Goal: Information Seeking & Learning: Compare options

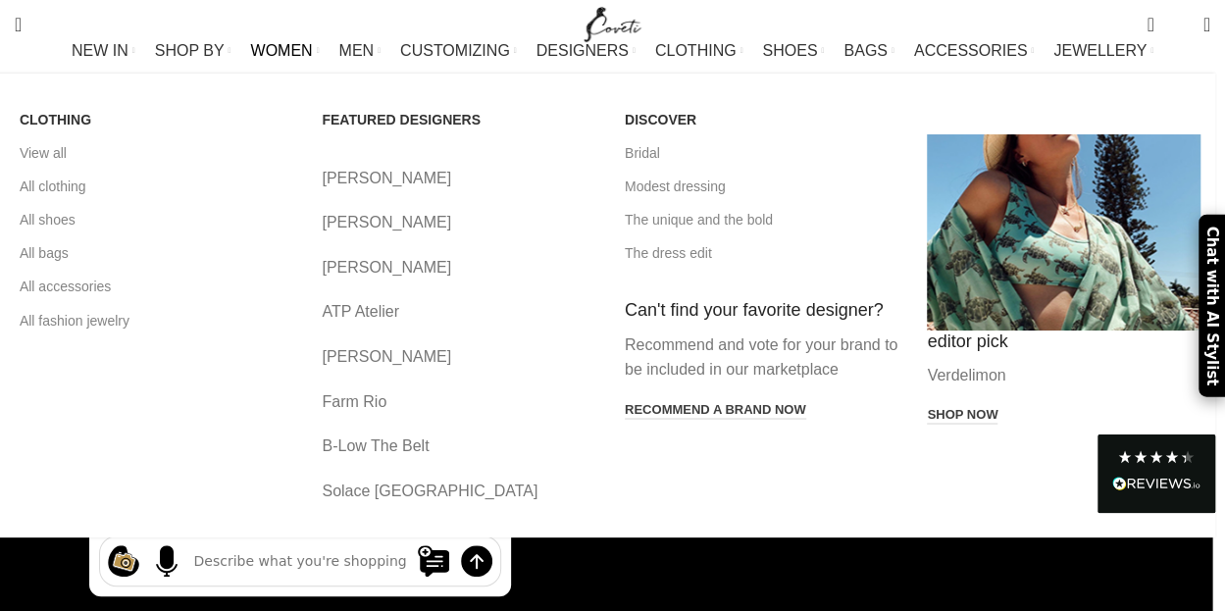
click at [357, 191] on link "[PERSON_NAME]" at bounding box center [459, 179] width 274 height 26
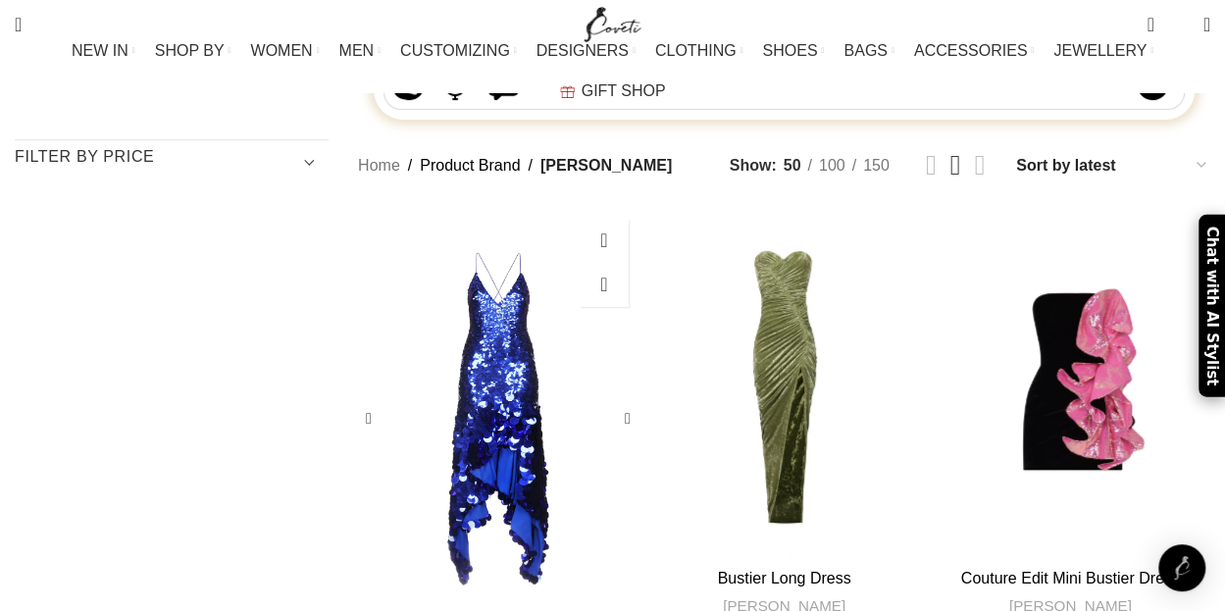
scroll to position [386, 0]
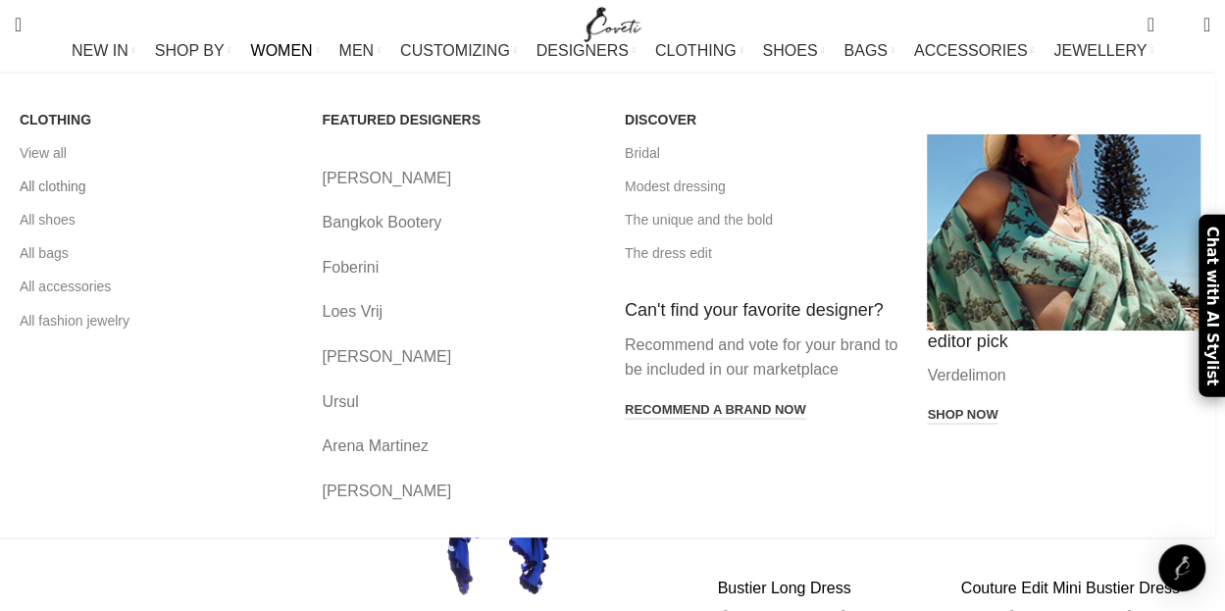
click at [80, 203] on link "All clothing" at bounding box center [157, 186] width 274 height 33
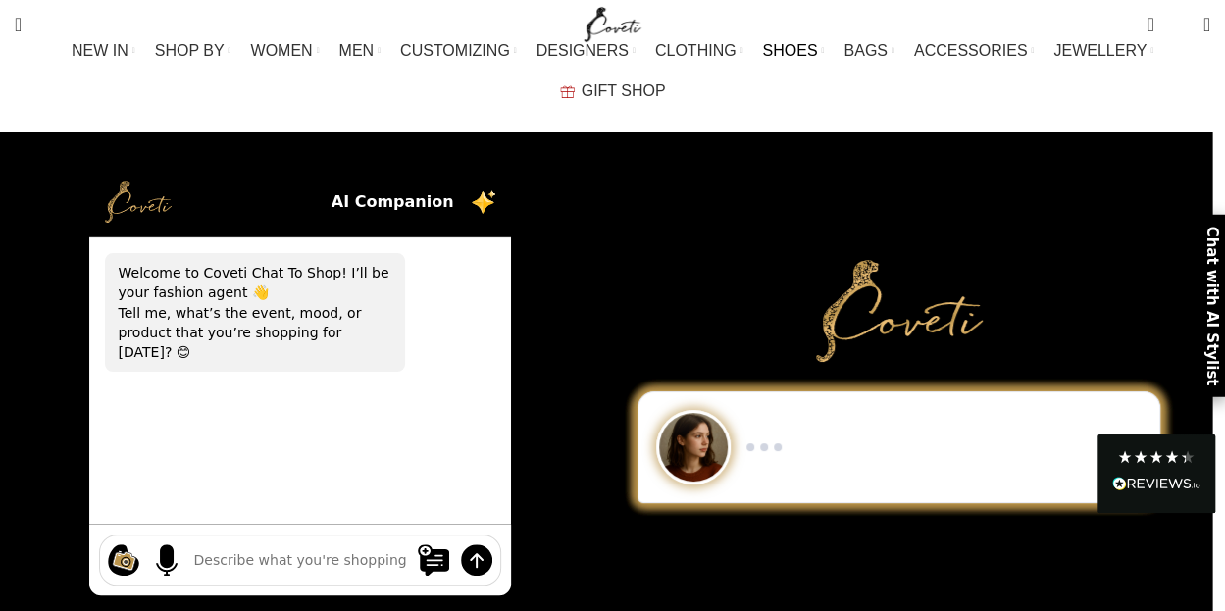
click at [762, 59] on link "SHOES" at bounding box center [793, 50] width 62 height 39
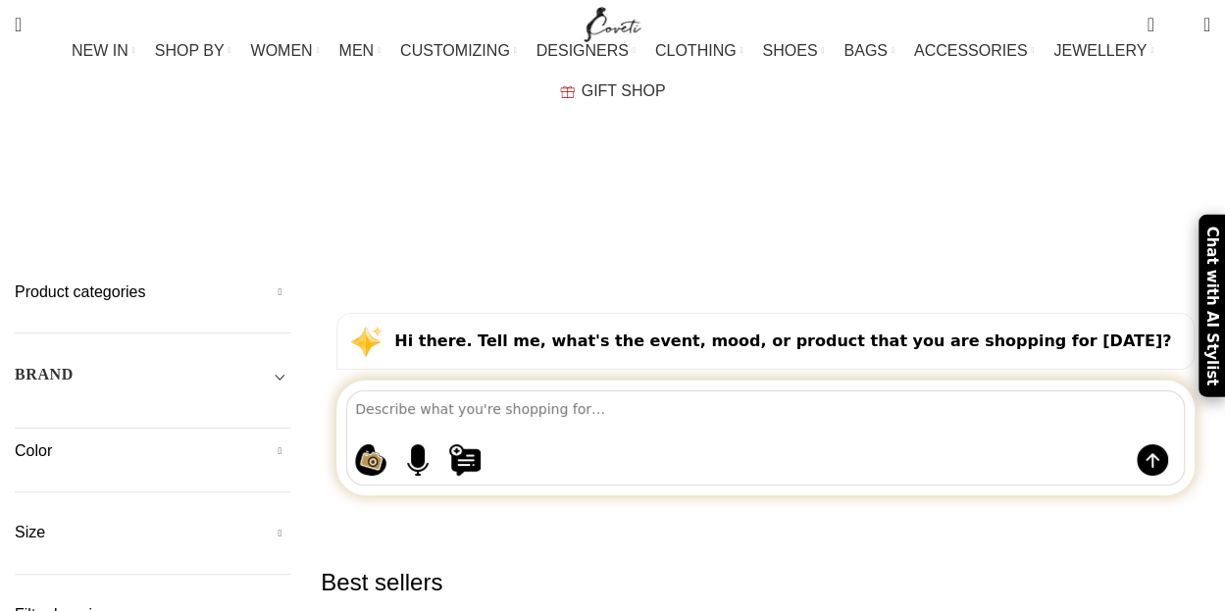
drag, startPoint x: 595, startPoint y: 111, endPoint x: 556, endPoint y: 111, distance: 39.2
click at [556, 113] on div "Shoes" at bounding box center [612, 139] width 123 height 52
click at [551, 119] on link "Go back" at bounding box center [526, 138] width 49 height 39
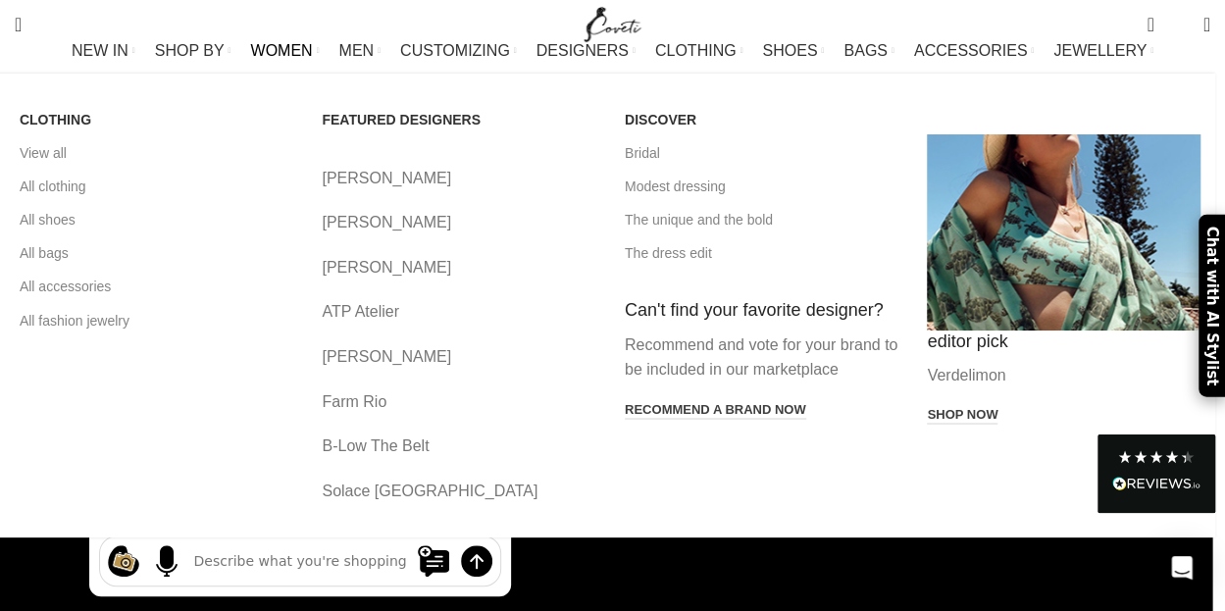
click at [339, 234] on link "Leo Lin" at bounding box center [459, 223] width 274 height 26
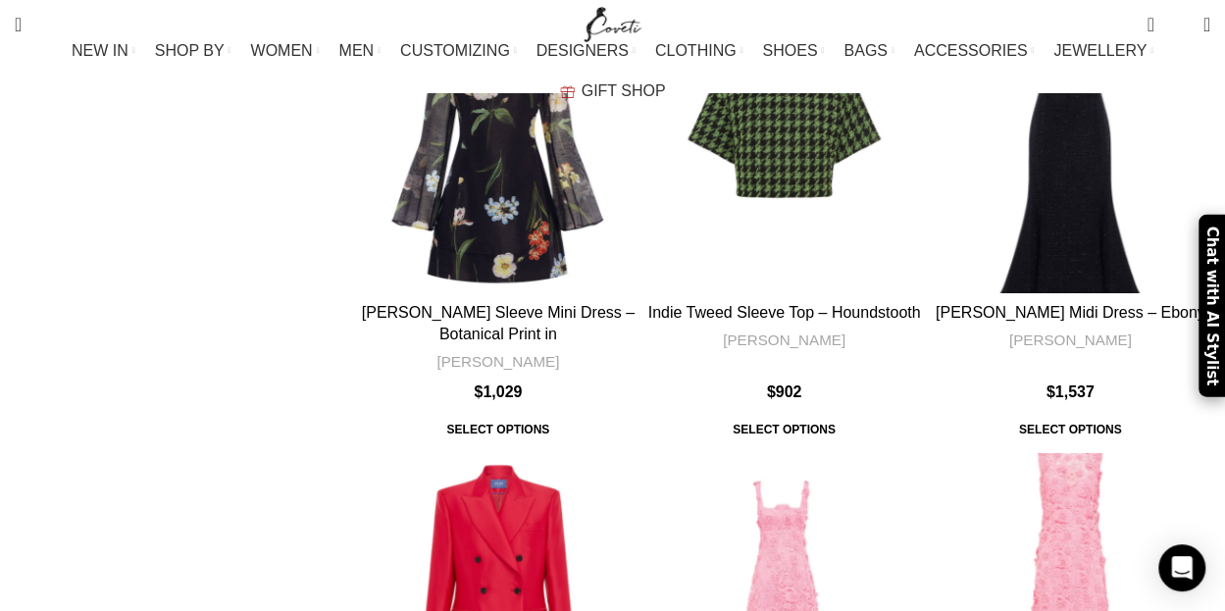
scroll to position [7293, 0]
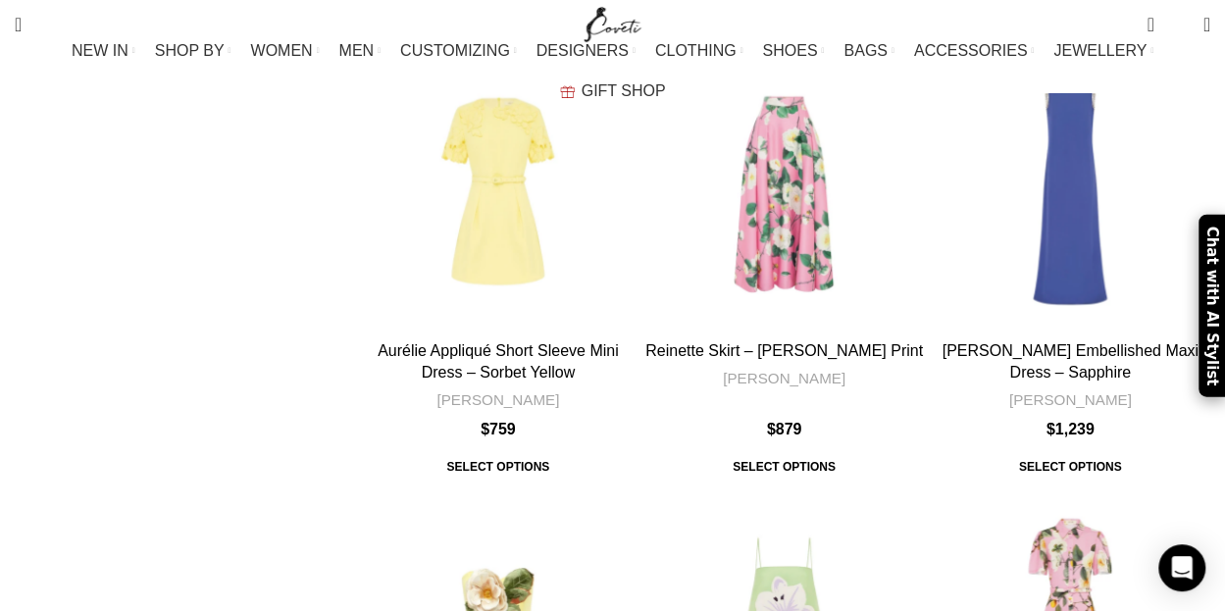
scroll to position [6657, 0]
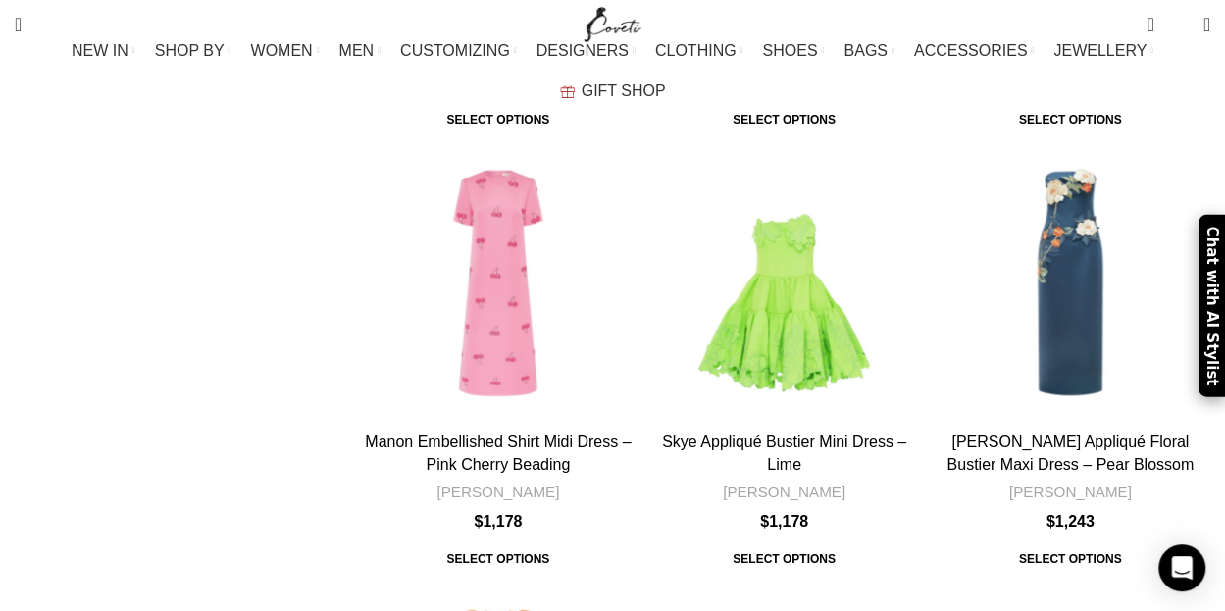
scroll to position [6543, 0]
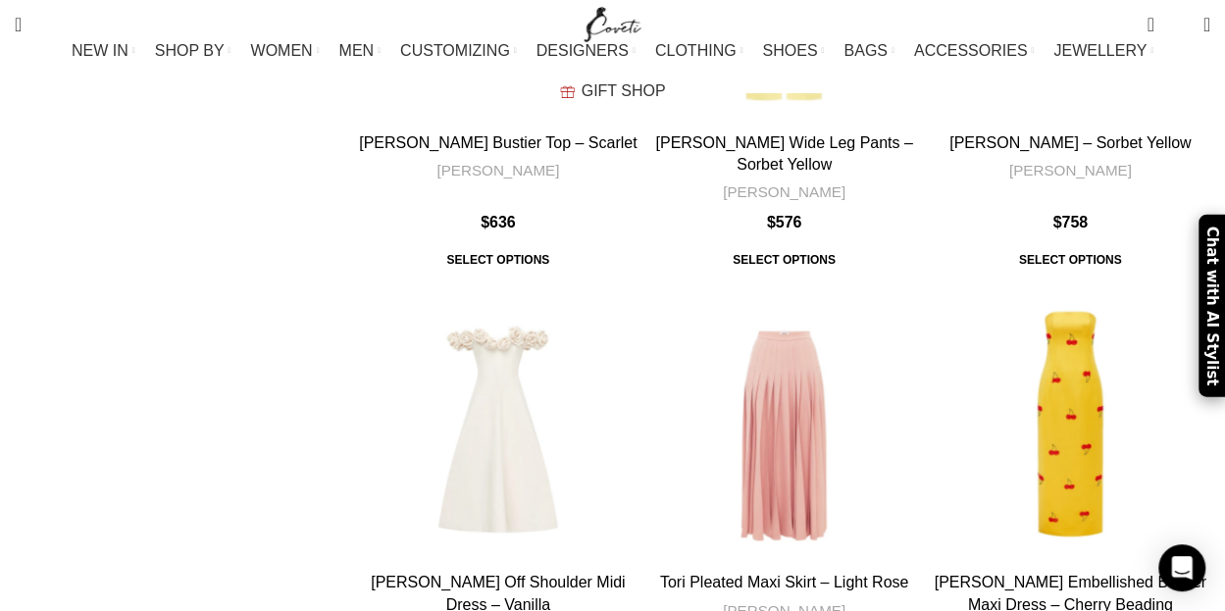
scroll to position [6716, 0]
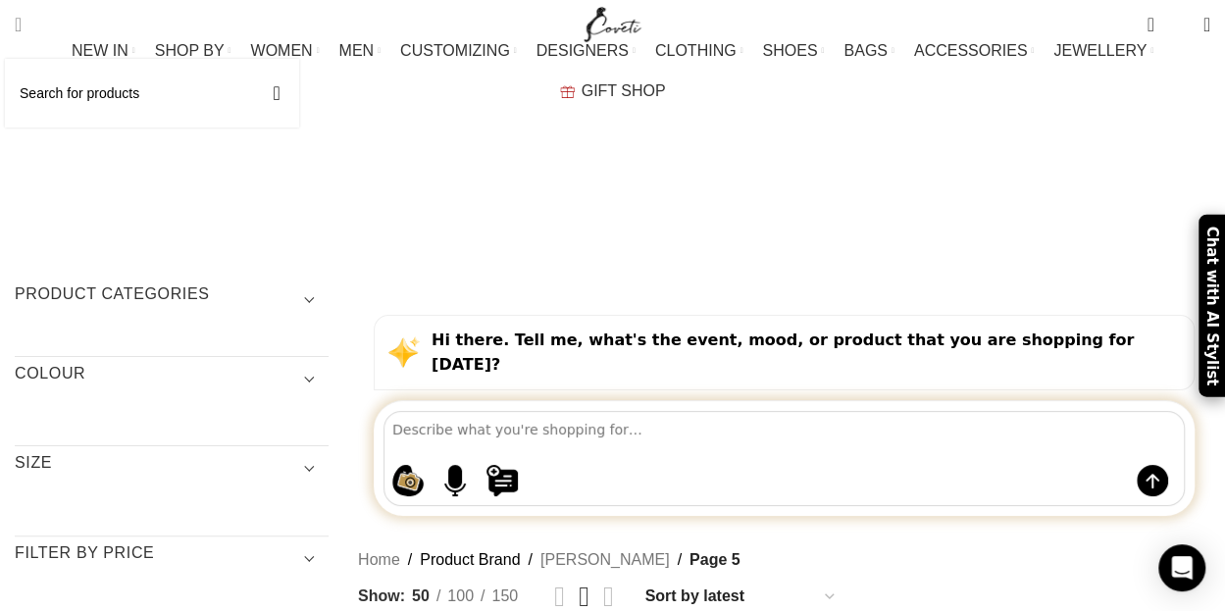
click at [22, 26] on span "Search" at bounding box center [18, 25] width 7 height 20
click at [22, 24] on span "Search" at bounding box center [18, 25] width 7 height 20
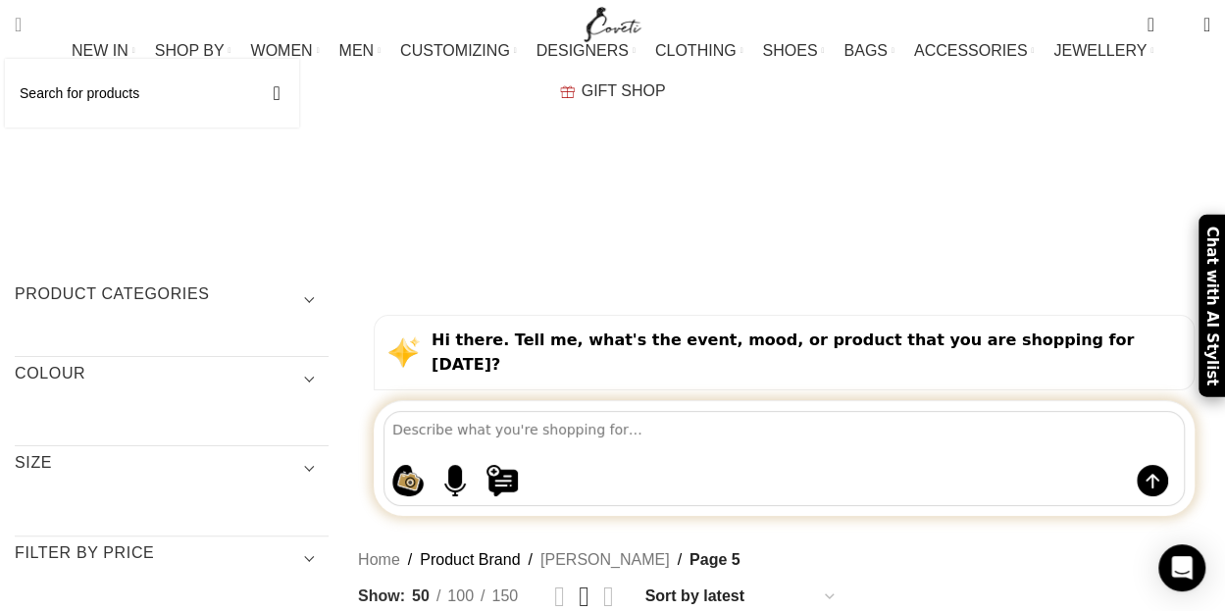
click at [55, 94] on input "Search" at bounding box center [152, 93] width 294 height 69
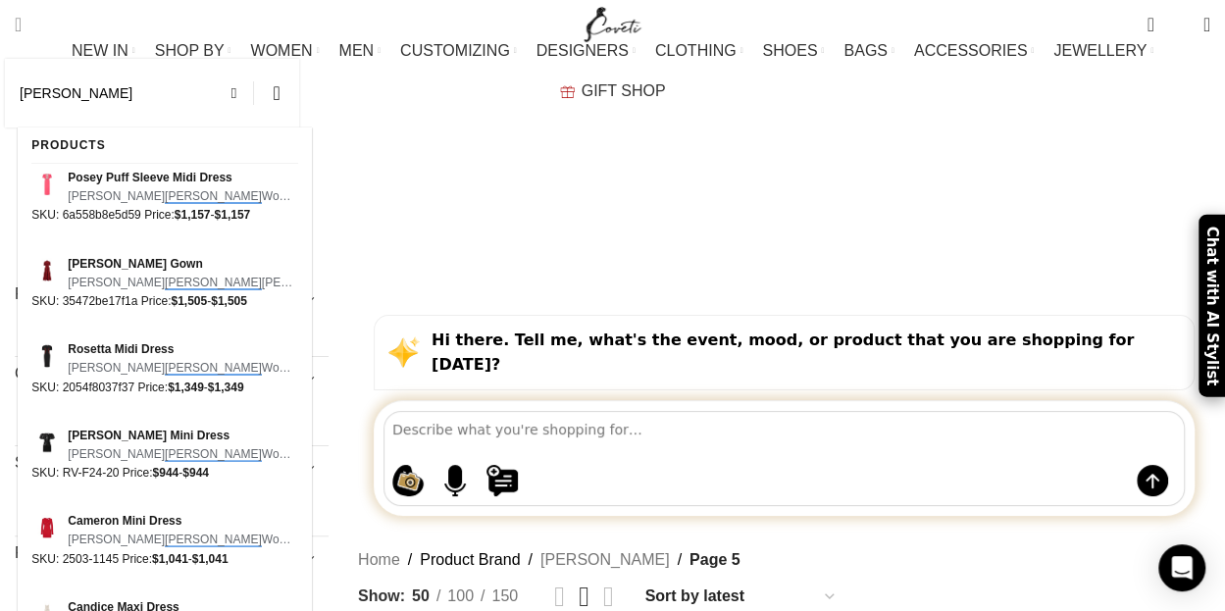
type input "[PERSON_NAME]"
click at [254, 59] on button "Search" at bounding box center [276, 93] width 45 height 69
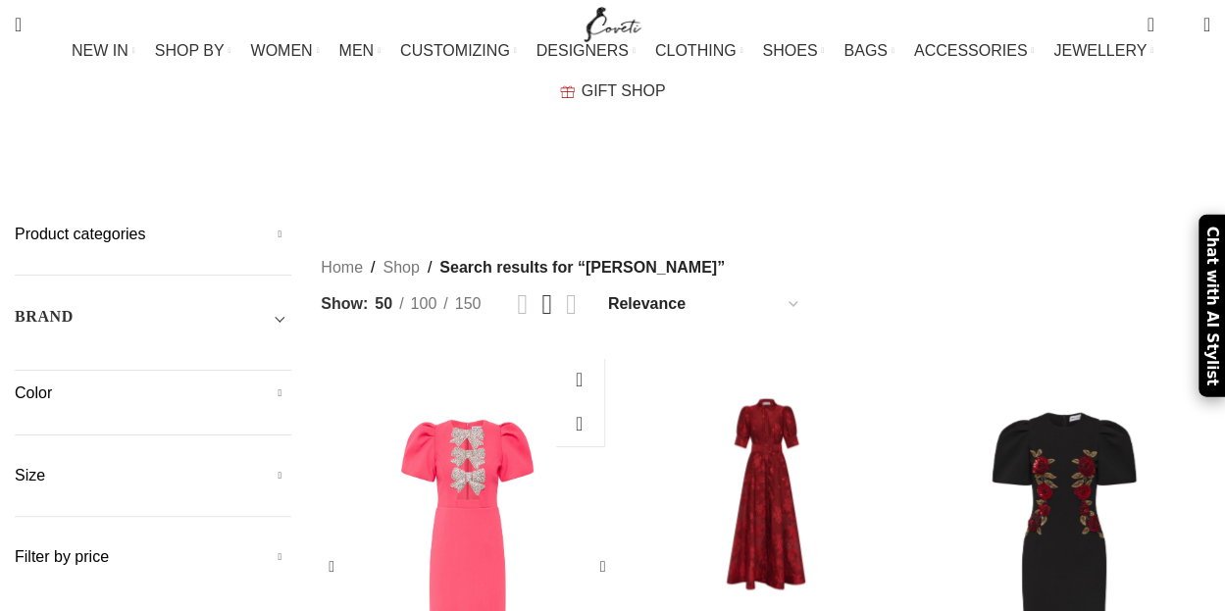
drag, startPoint x: 0, startPoint y: 0, endPoint x: 536, endPoint y: 470, distance: 712.5
click at [536, 470] on div "Posey Puff Sleeve Midi Dress" at bounding box center [540, 567] width 49 height 438
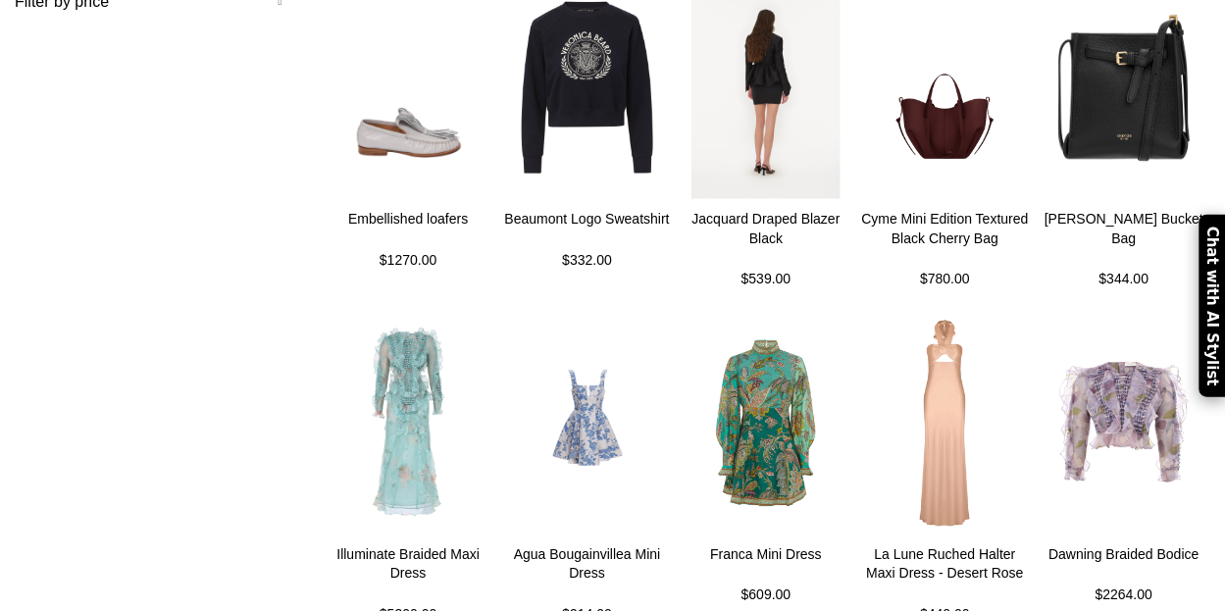
scroll to position [556, 0]
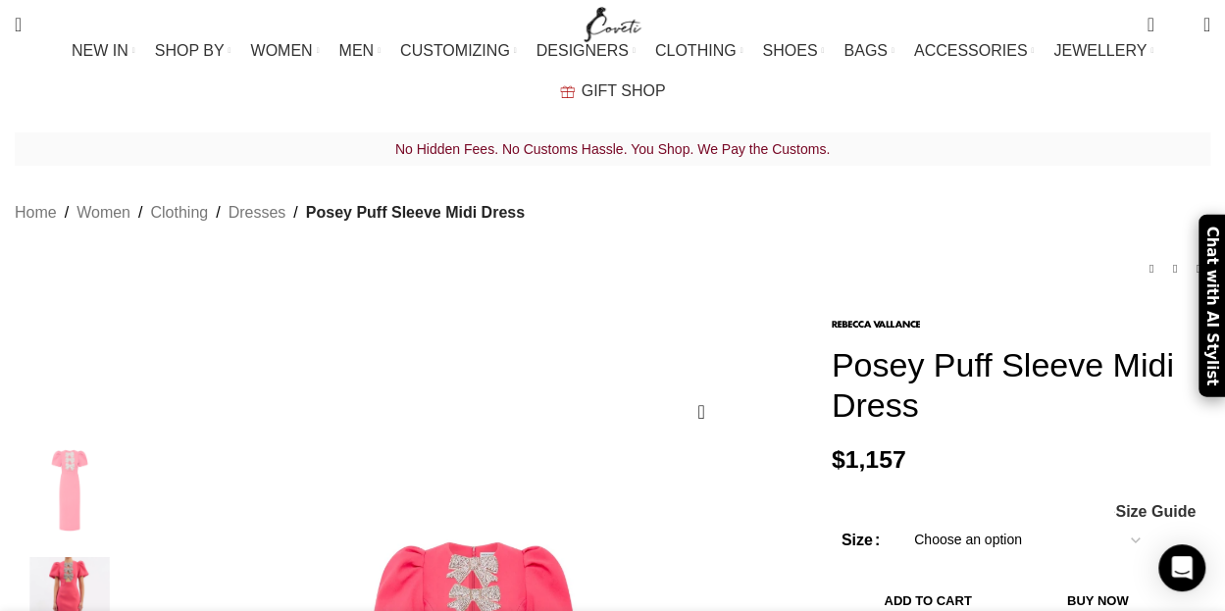
scroll to position [0, 206]
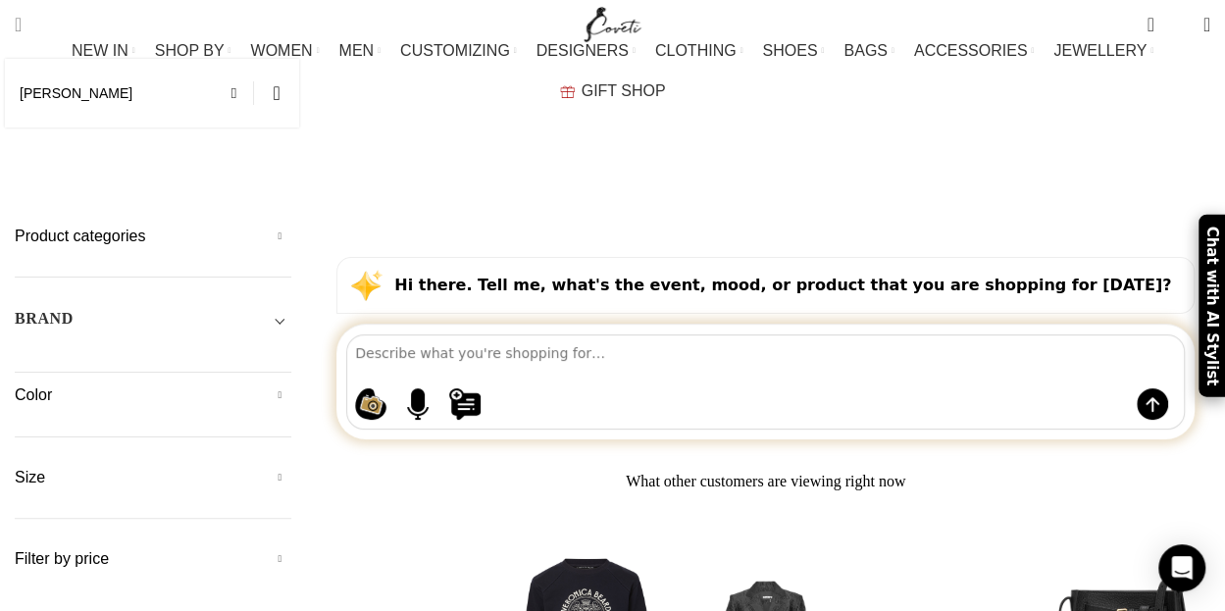
click at [22, 26] on span "Search" at bounding box center [18, 25] width 7 height 20
click at [51, 105] on input "[PERSON_NAME]" at bounding box center [152, 93] width 294 height 69
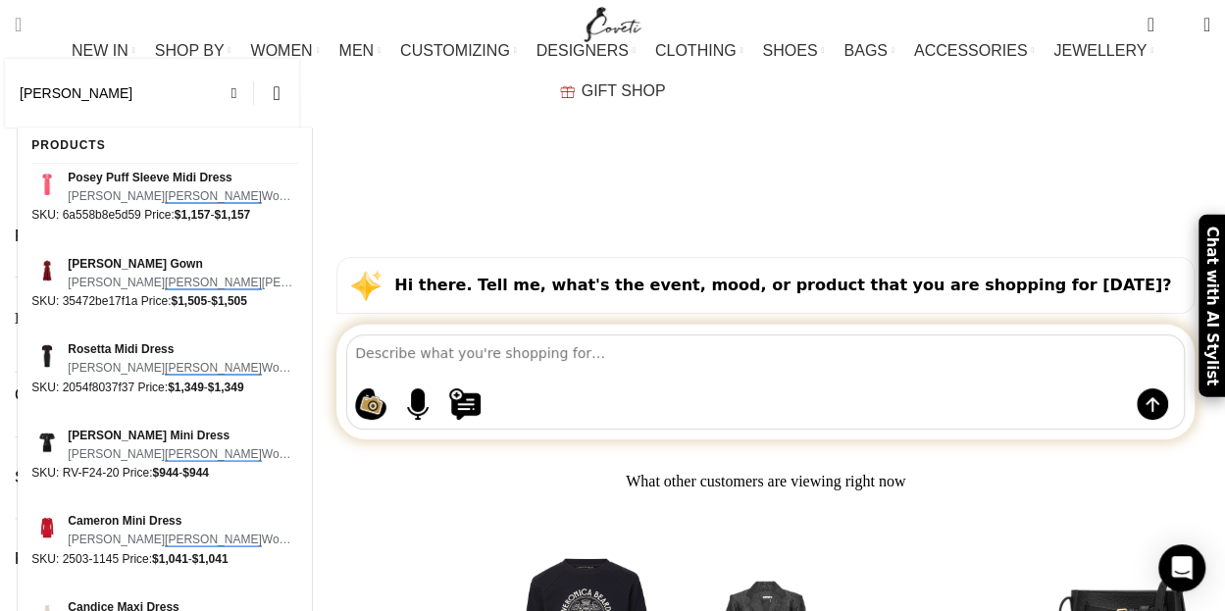
click at [99, 99] on input "[PERSON_NAME]" at bounding box center [152, 93] width 294 height 69
click at [254, 59] on button "Search" at bounding box center [276, 93] width 45 height 69
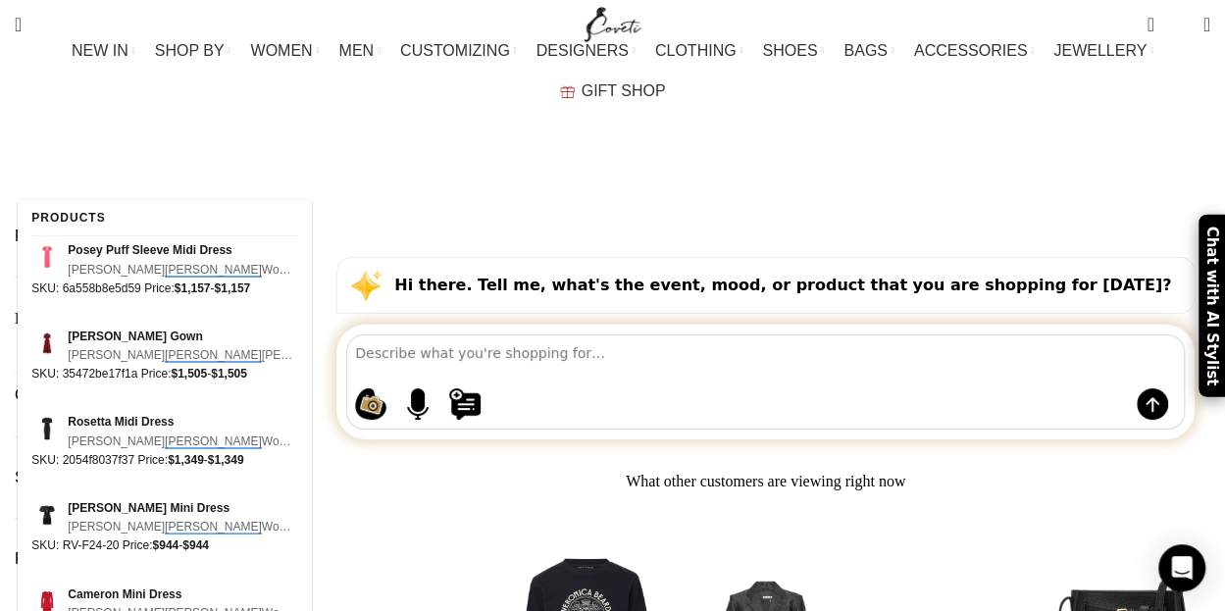
scroll to position [353, 0]
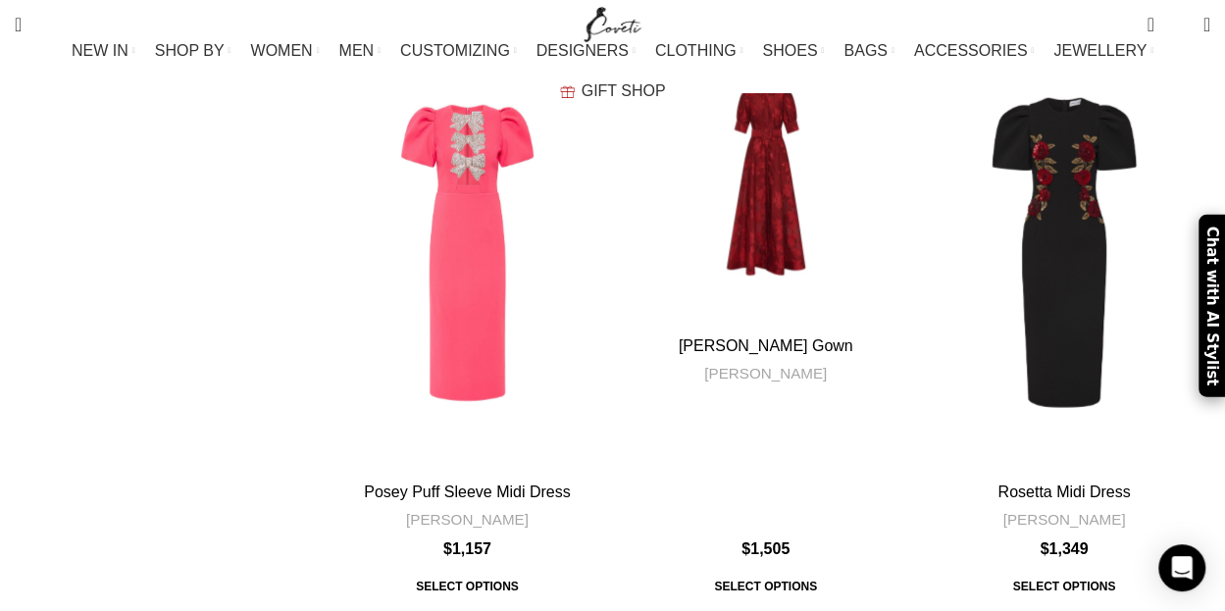
scroll to position [2607, 0]
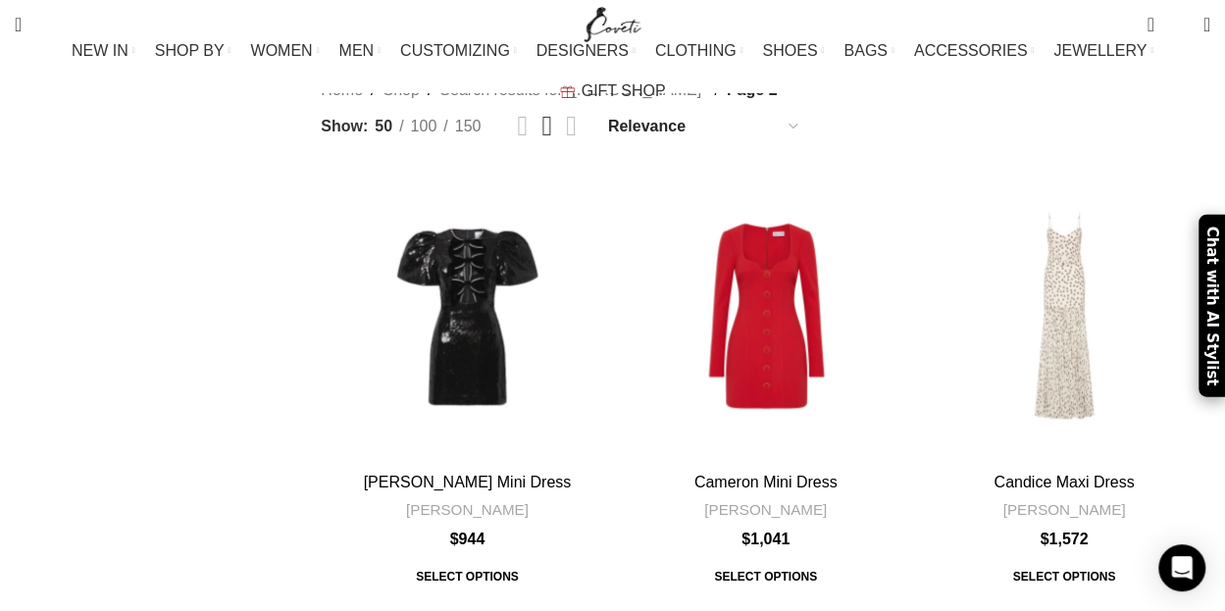
scroll to position [2471, 0]
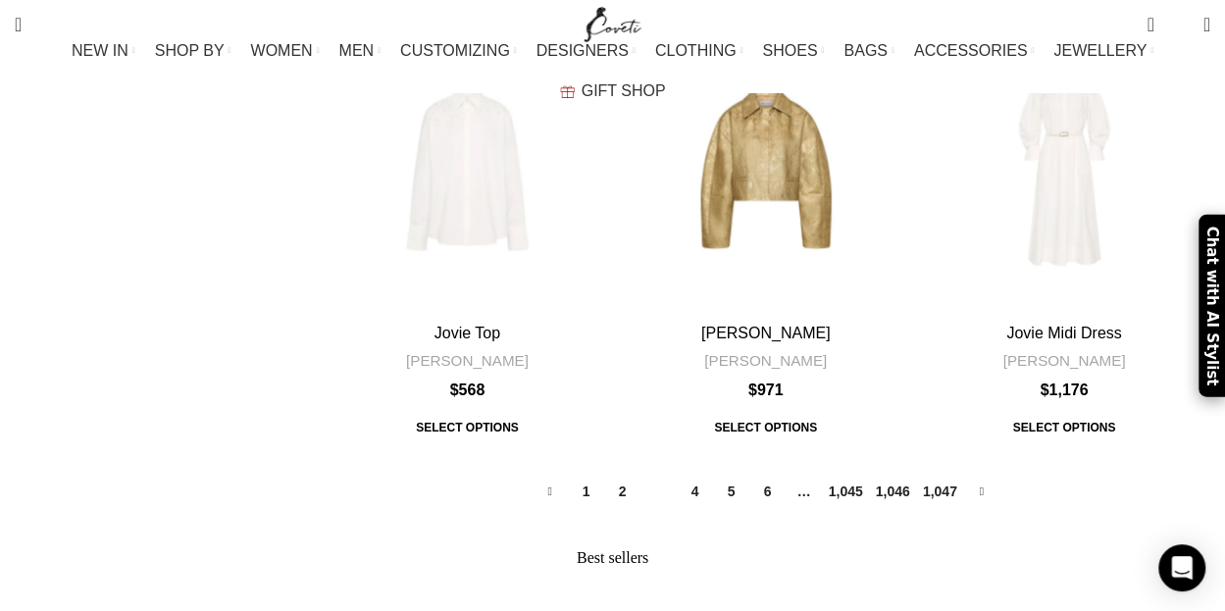
scroll to position [2620, 0]
click at [691, 474] on link "4" at bounding box center [695, 490] width 33 height 33
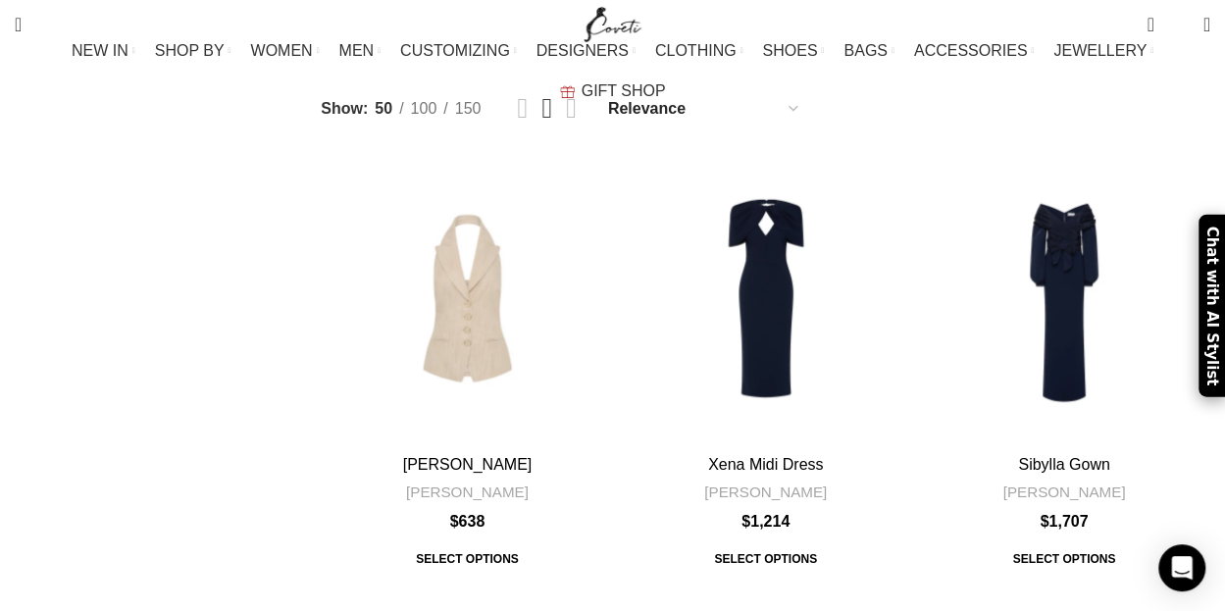
scroll to position [2499, 0]
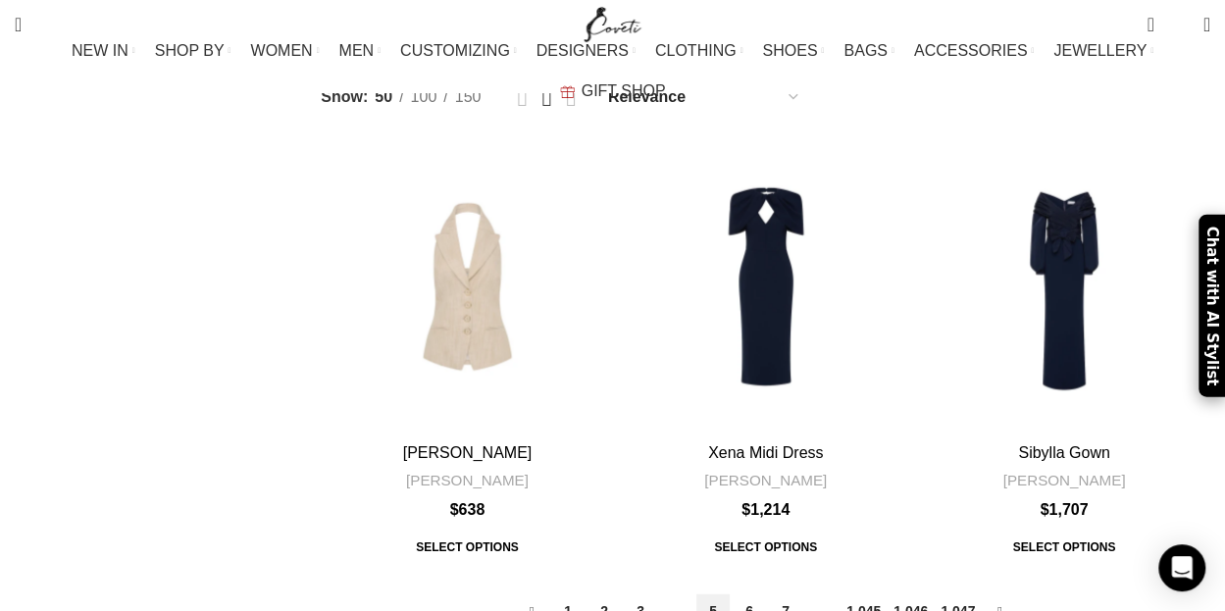
click at [710, 594] on link "5" at bounding box center [712, 610] width 33 height 33
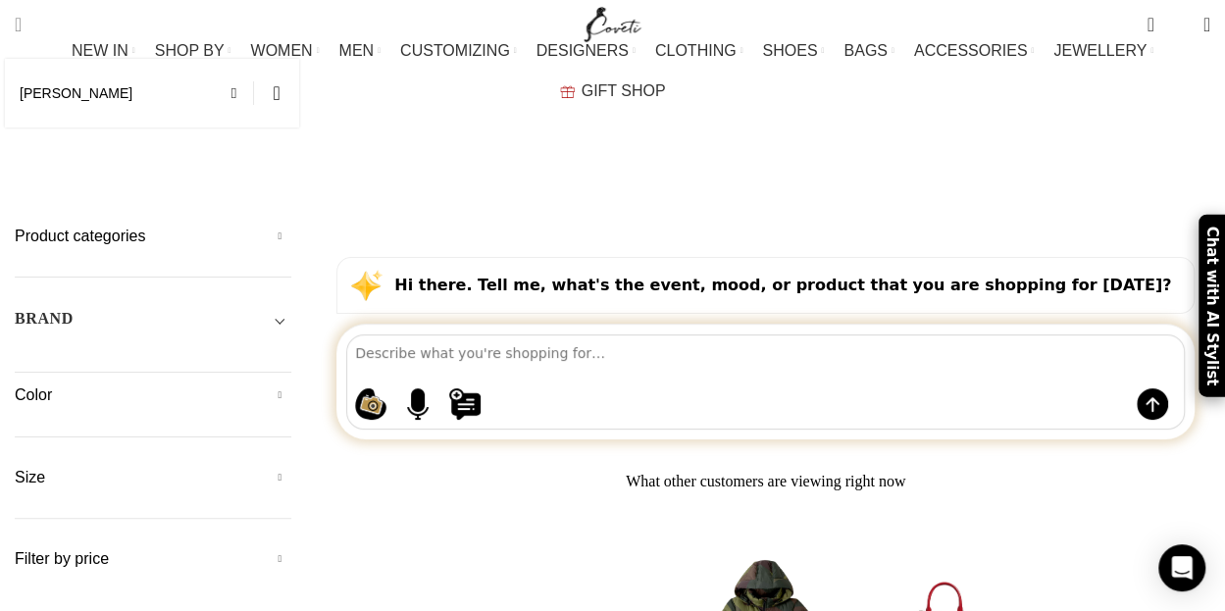
click at [22, 25] on span "Search" at bounding box center [18, 25] width 7 height 20
click at [22, 20] on span "Search" at bounding box center [18, 25] width 7 height 20
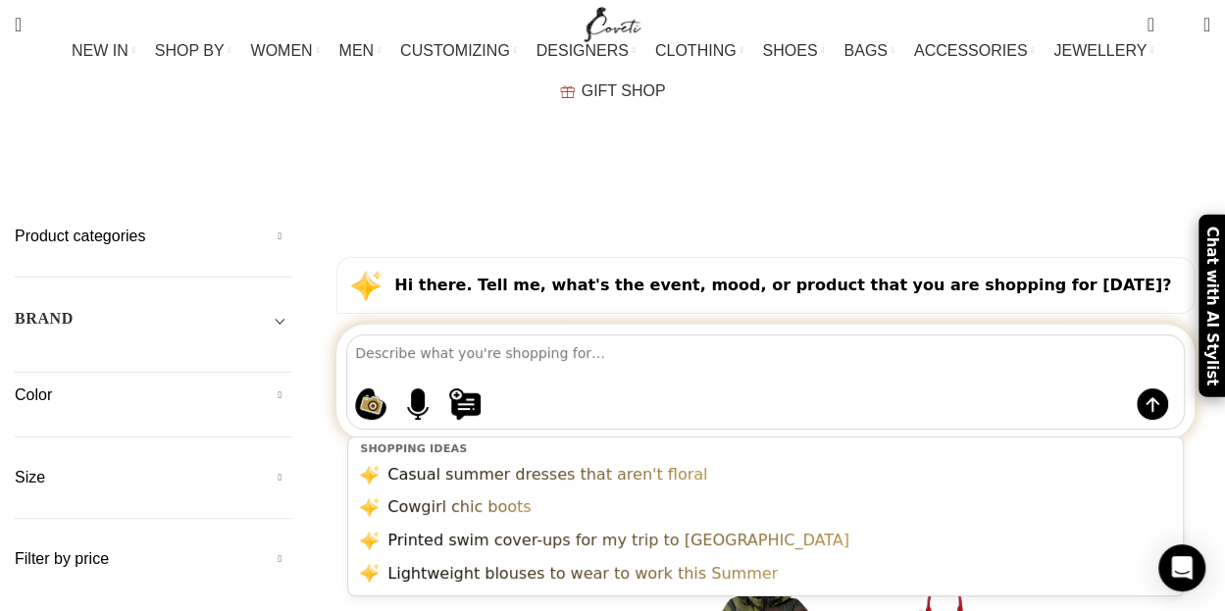
click at [412, 335] on textarea at bounding box center [769, 352] width 829 height 34
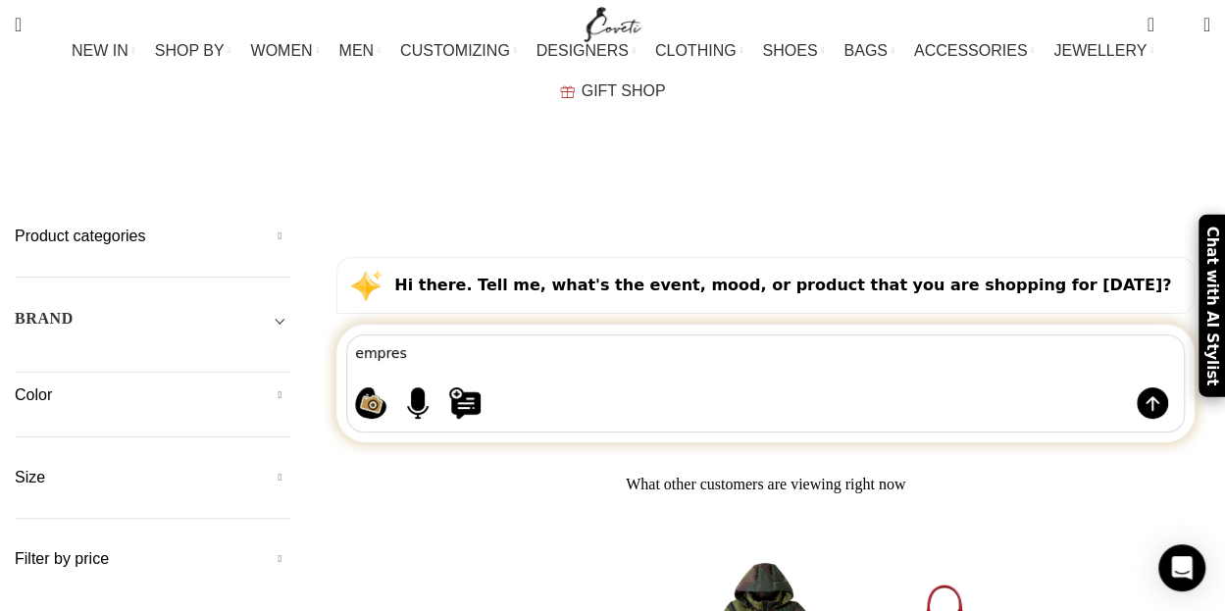
type textarea "empress"
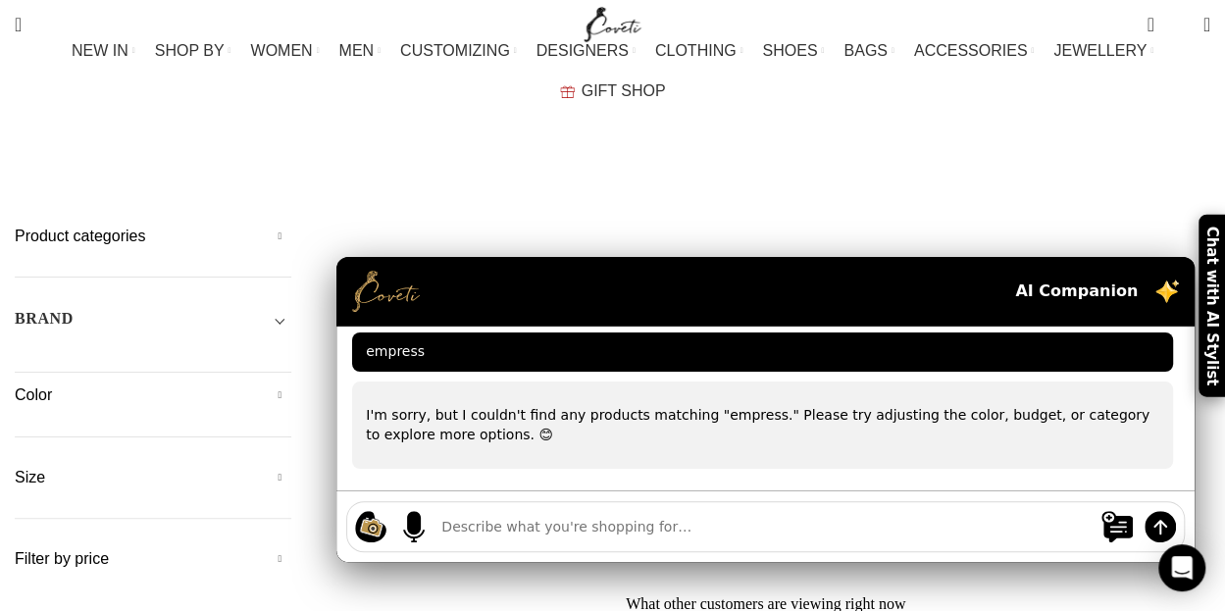
scroll to position [79, 0]
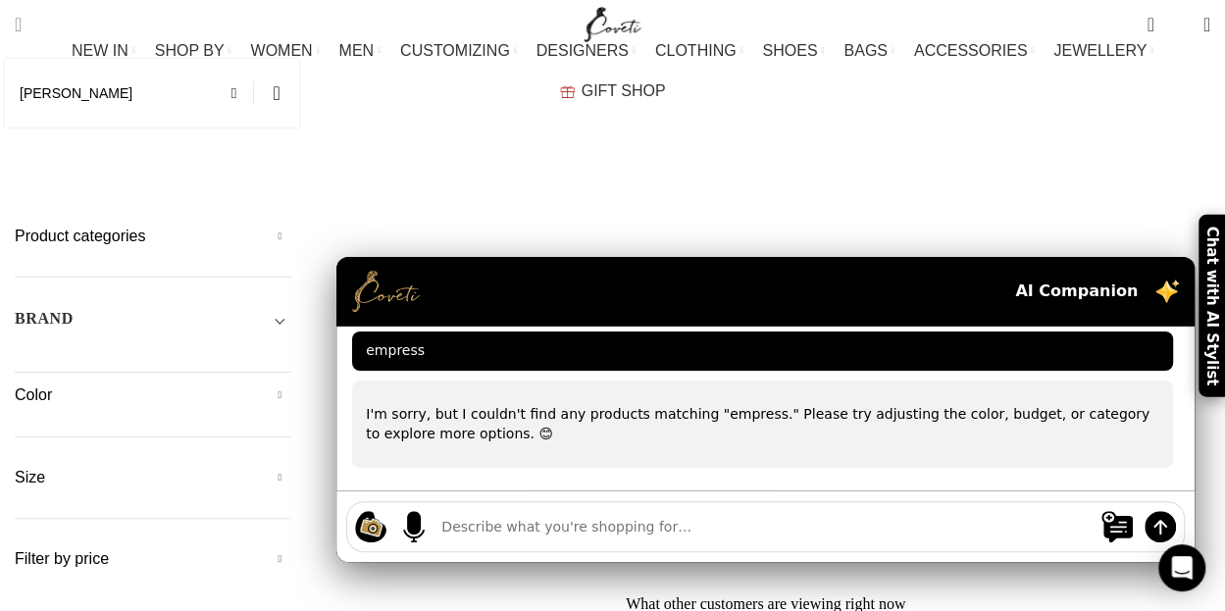
click at [31, 32] on link "Search" at bounding box center [18, 24] width 26 height 39
click at [22, 21] on span "Search" at bounding box center [18, 25] width 7 height 20
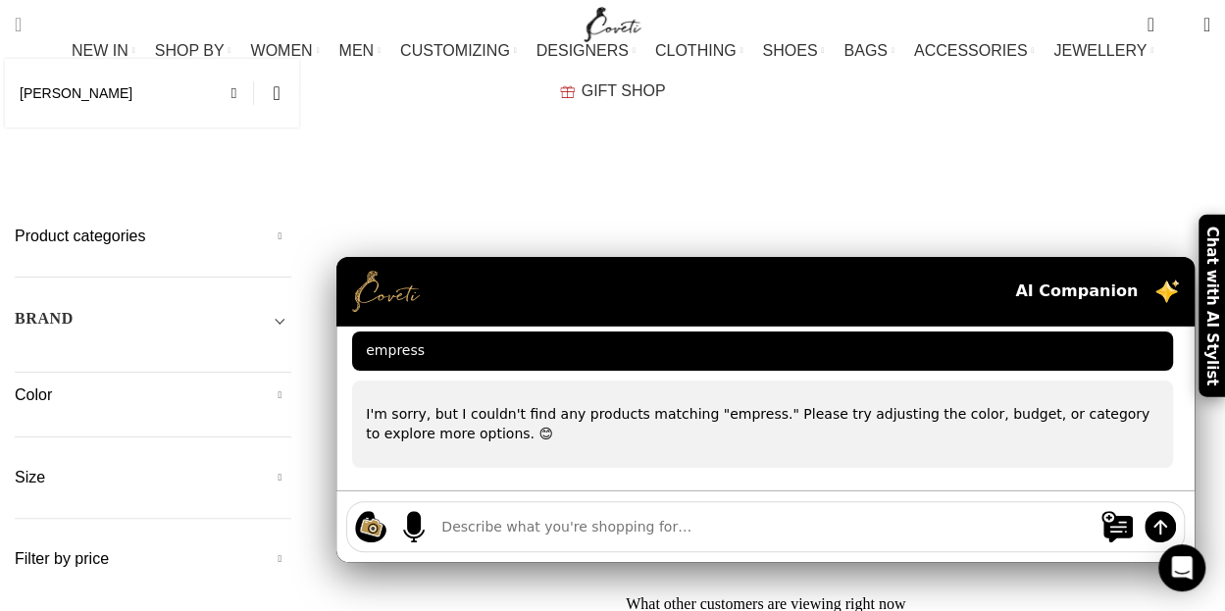
click at [22, 21] on span "Search" at bounding box center [18, 25] width 7 height 20
click at [58, 308] on h5 "BRAND" at bounding box center [44, 319] width 59 height 22
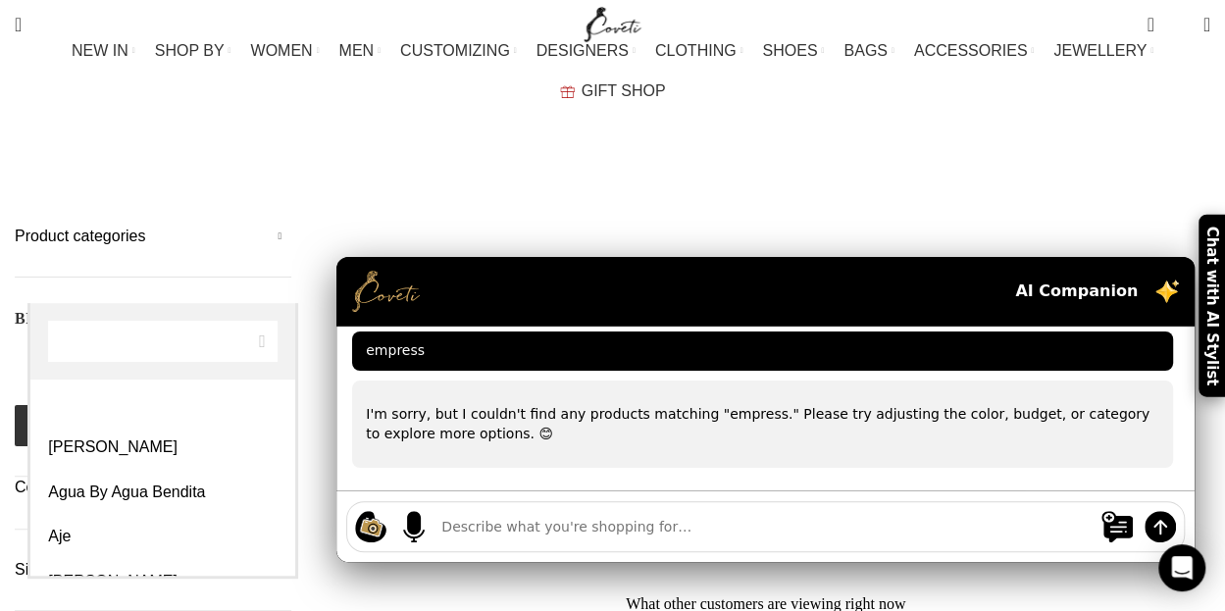
click at [69, 355] on span "Any Brand" at bounding box center [61, 363] width 64 height 16
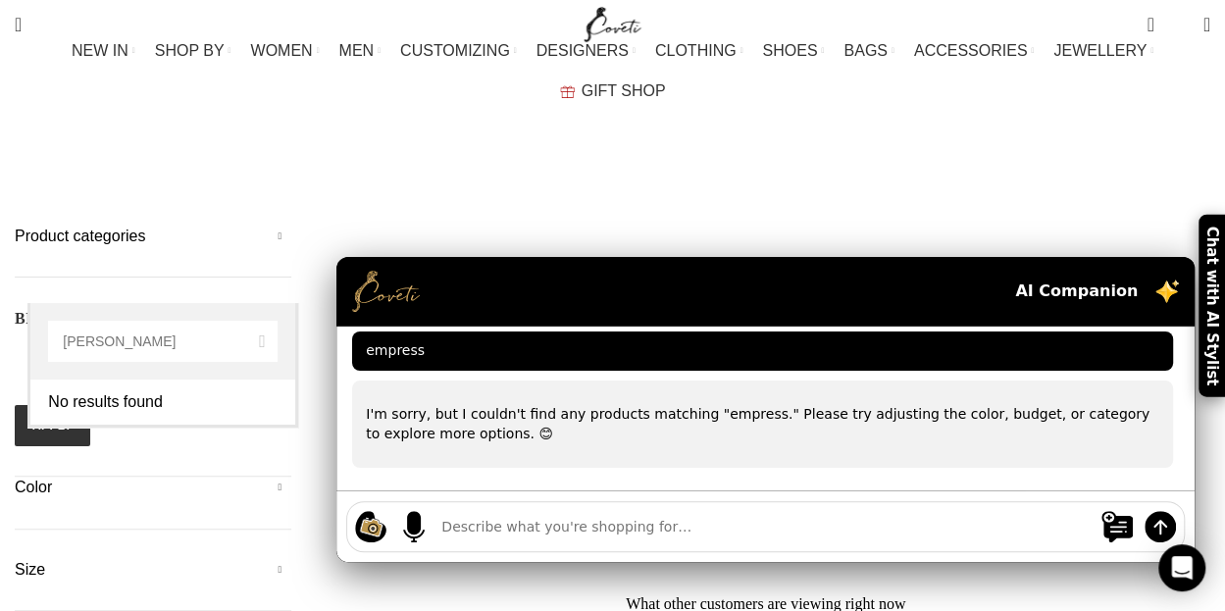
click at [265, 338] on span "rebecca valance" at bounding box center [162, 341] width 265 height 77
click at [255, 338] on span "rebecca valance" at bounding box center [162, 341] width 265 height 77
click at [165, 342] on input "rebecca valance" at bounding box center [163, 341] width 230 height 41
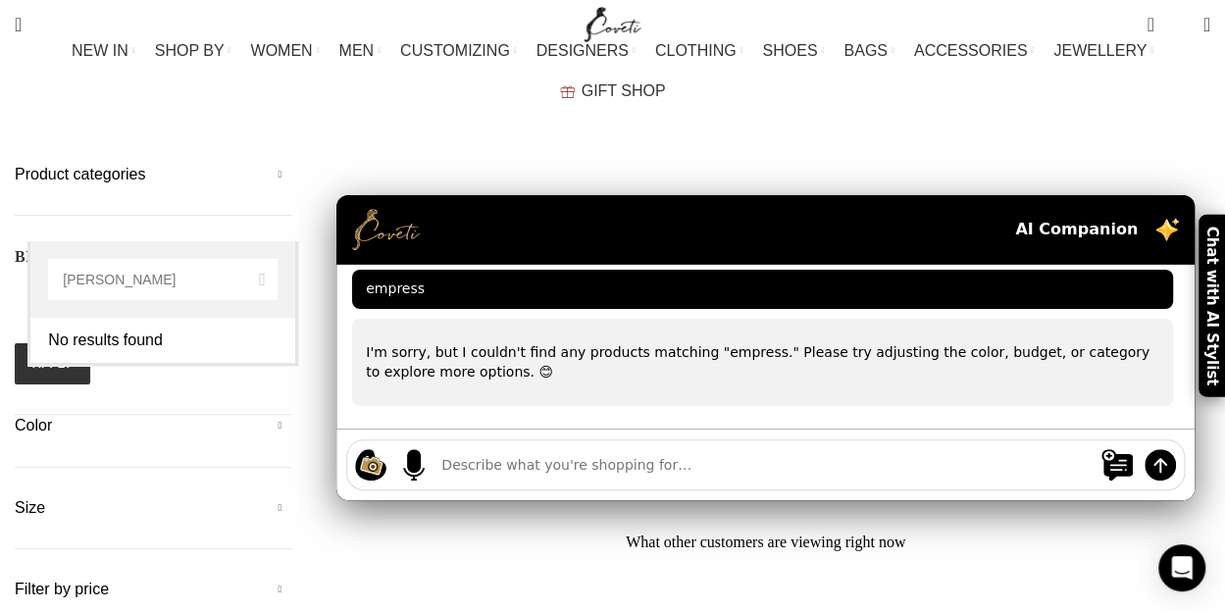
scroll to position [70, 0]
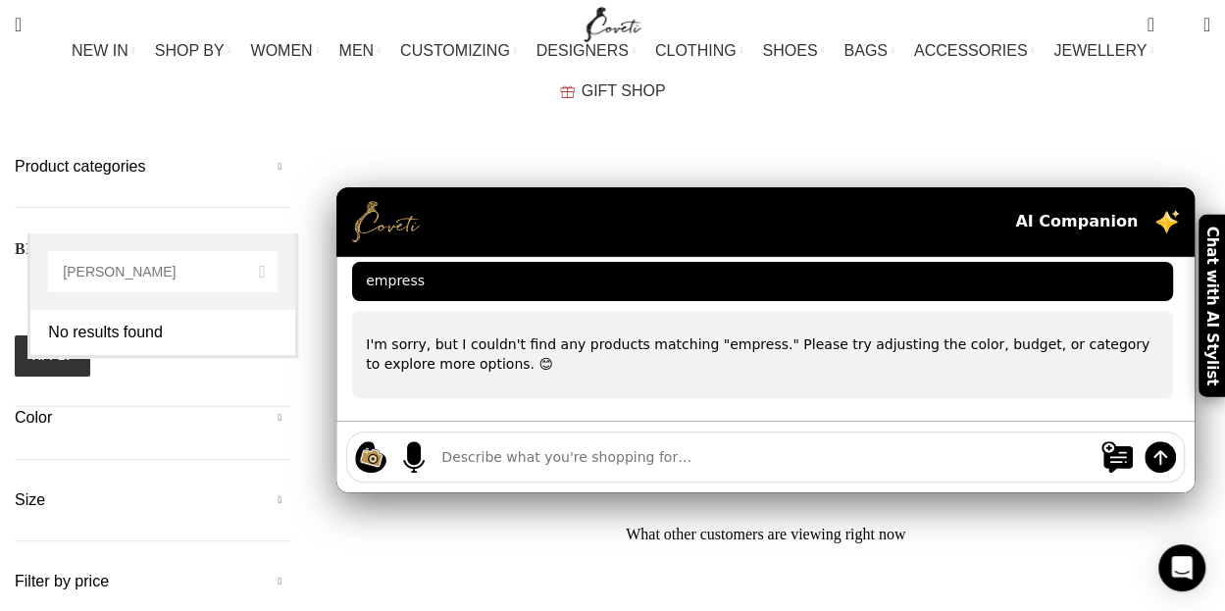
click at [123, 272] on input "rebecca valance" at bounding box center [163, 271] width 230 height 41
type input "rebecca vallance"
select select "rebecca-vallance"
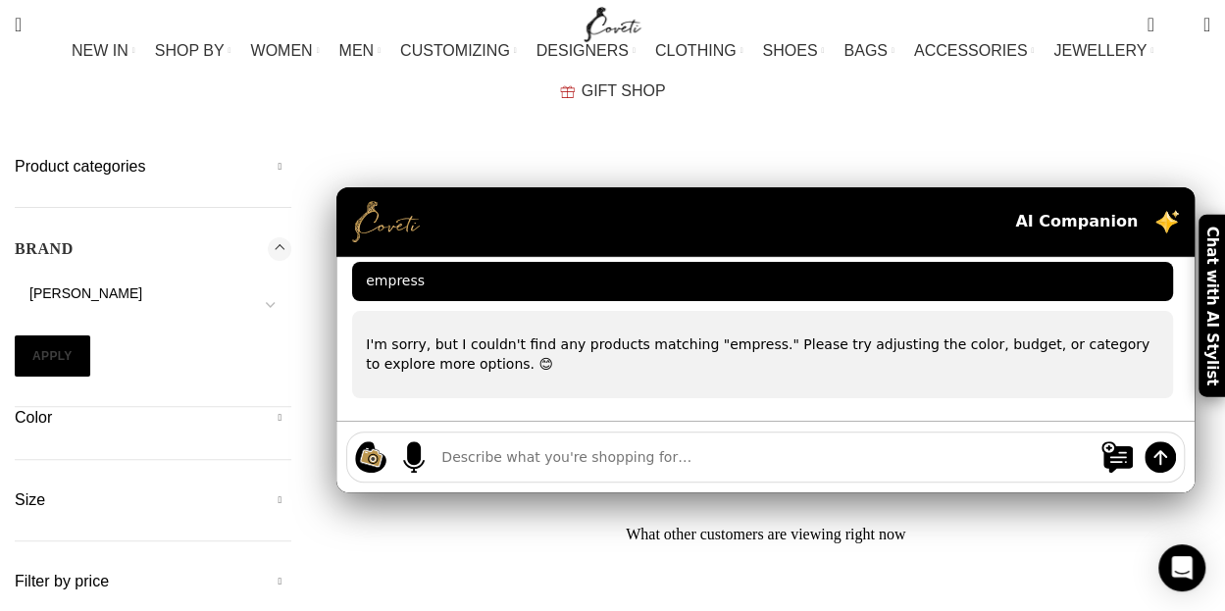
click at [52, 335] on button "Apply" at bounding box center [53, 355] width 76 height 41
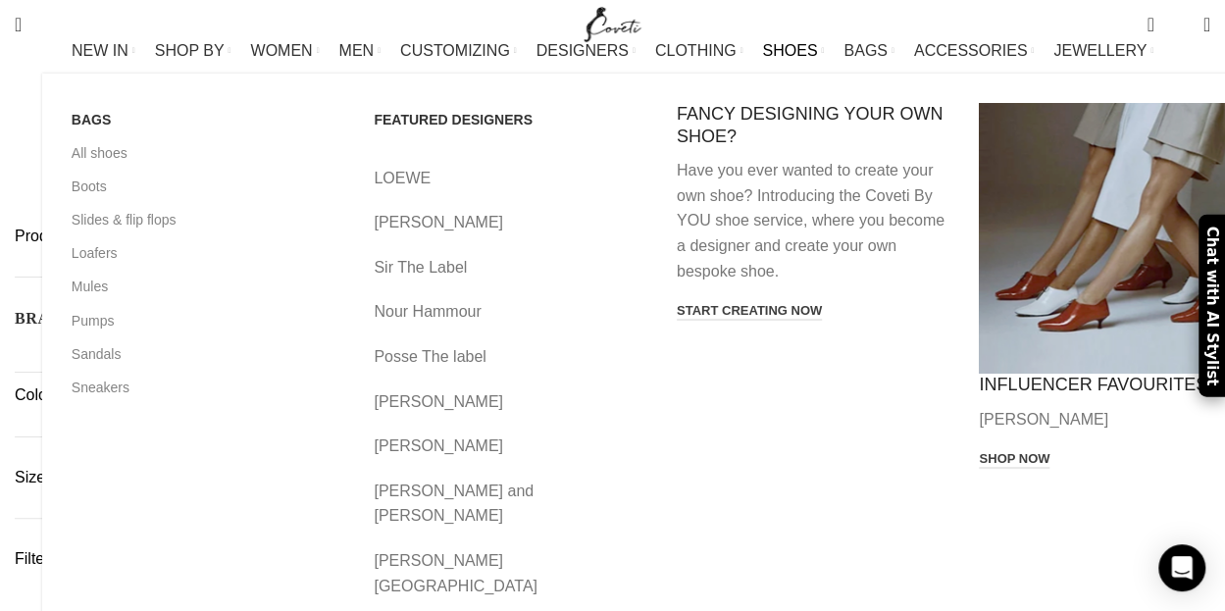
click at [762, 60] on span "SHOES" at bounding box center [789, 50] width 55 height 19
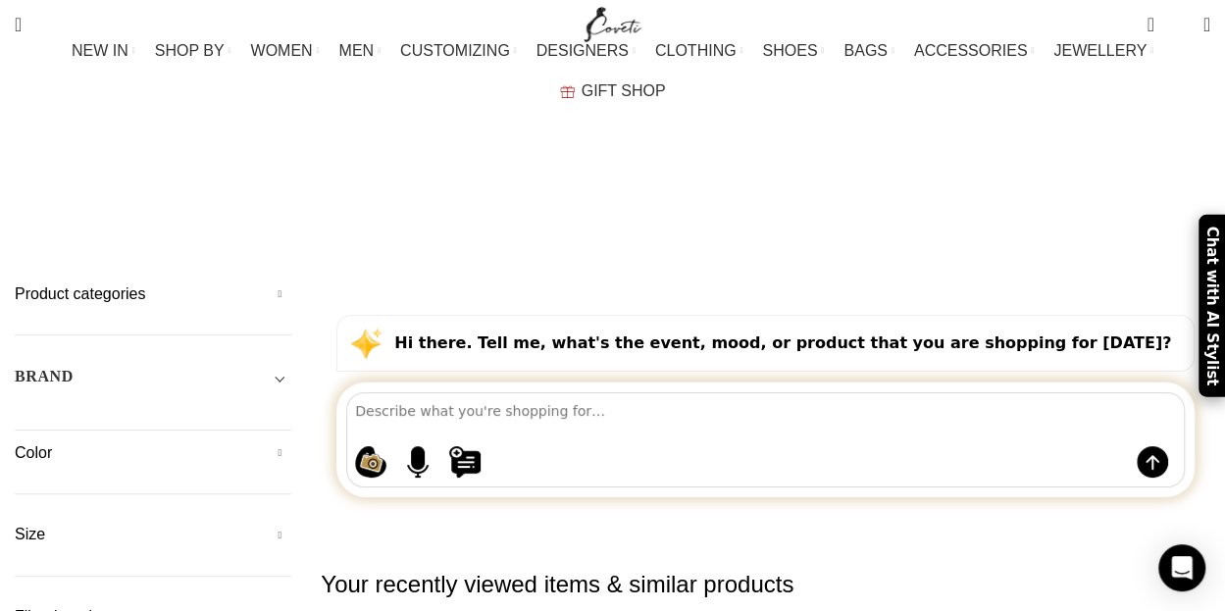
click at [67, 442] on h5 "Color" at bounding box center [153, 453] width 277 height 22
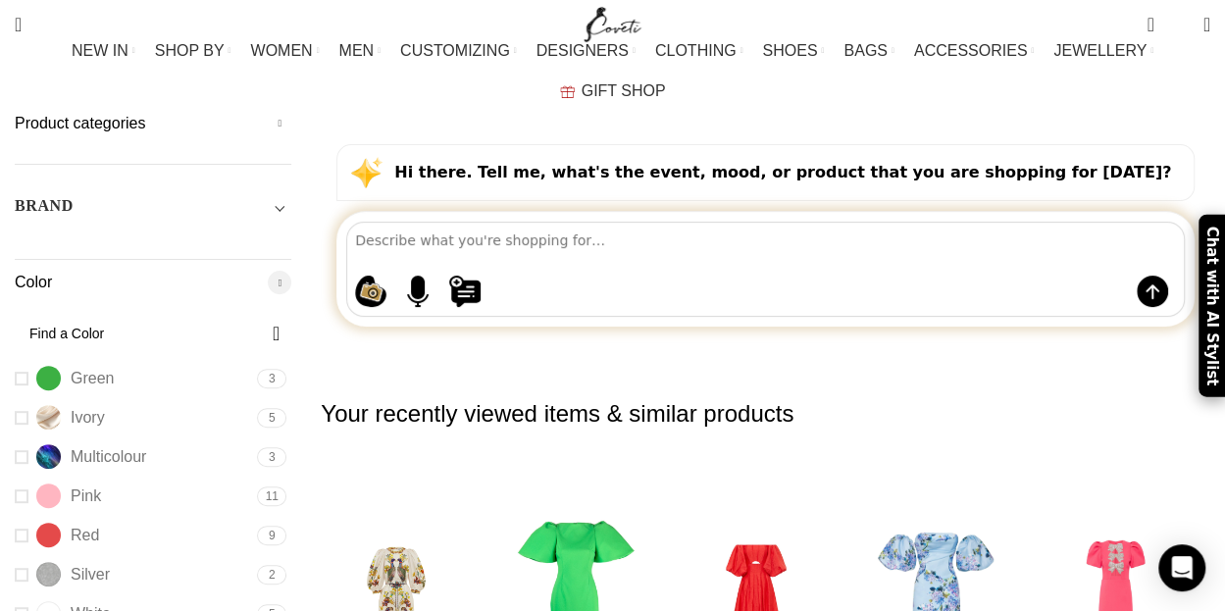
scroll to position [212, 0]
